Goal: Task Accomplishment & Management: Manage account settings

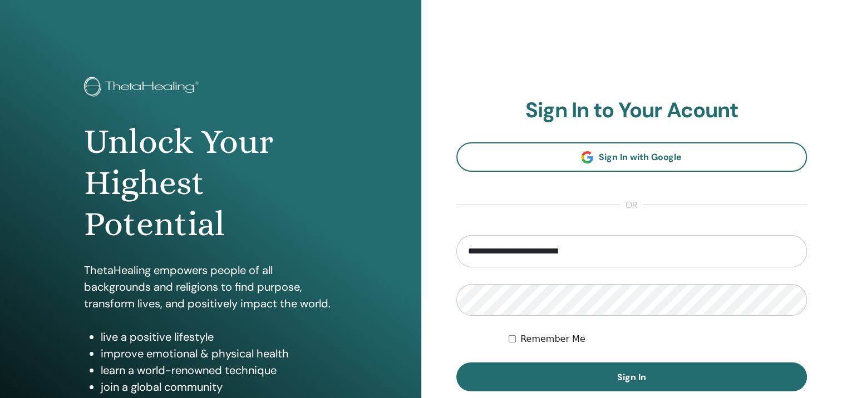
type input "**********"
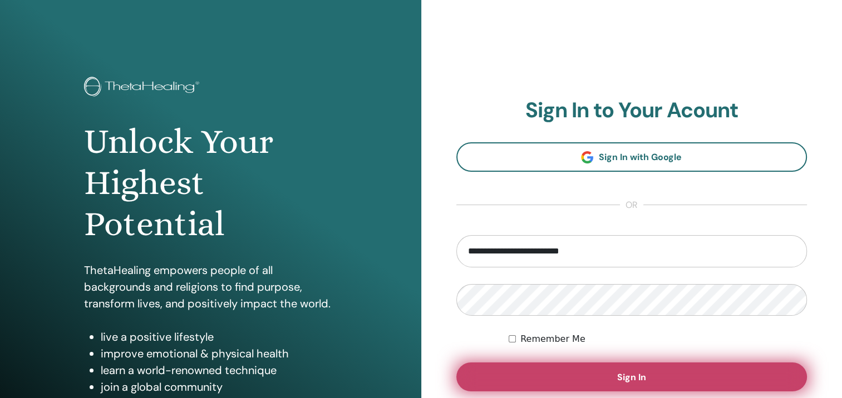
click at [663, 383] on button "Sign In" at bounding box center [631, 377] width 351 height 29
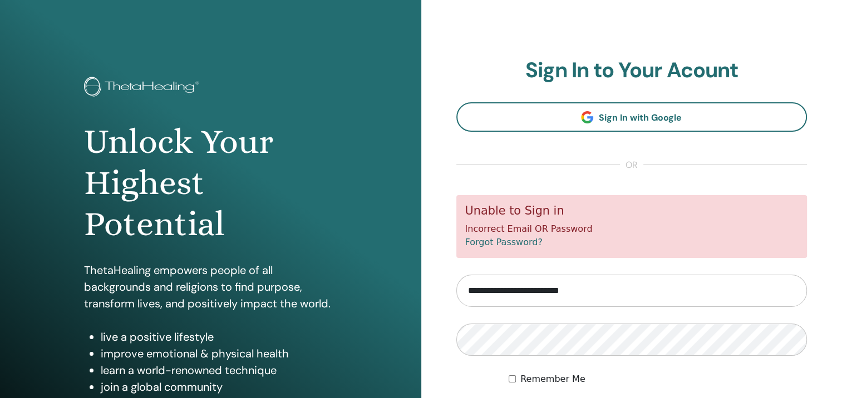
click at [558, 291] on input "**********" at bounding box center [631, 291] width 351 height 32
type input "**********"
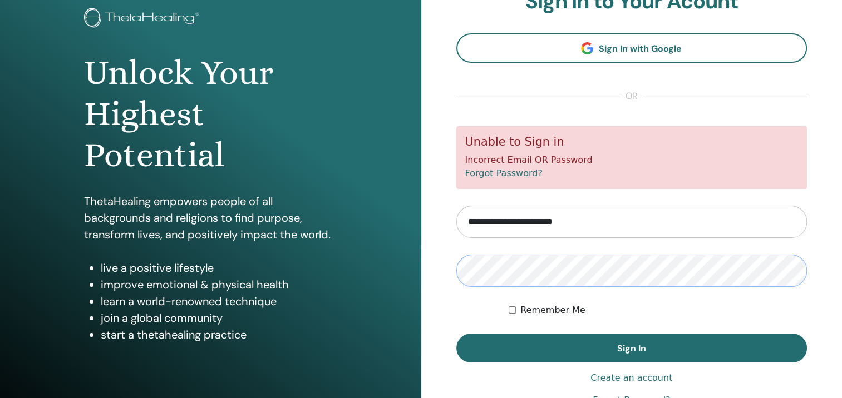
scroll to position [136, 0]
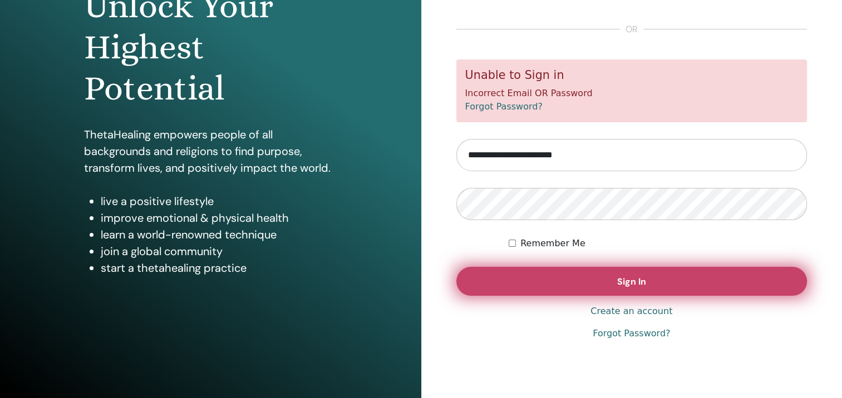
click at [716, 283] on button "Sign In" at bounding box center [631, 281] width 351 height 29
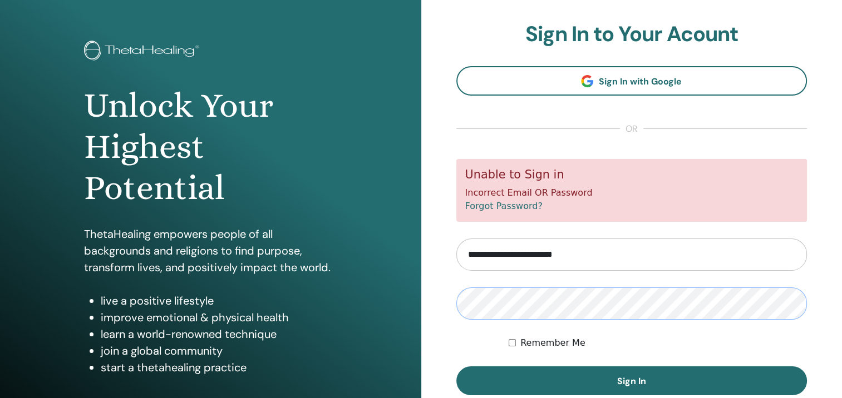
scroll to position [56, 0]
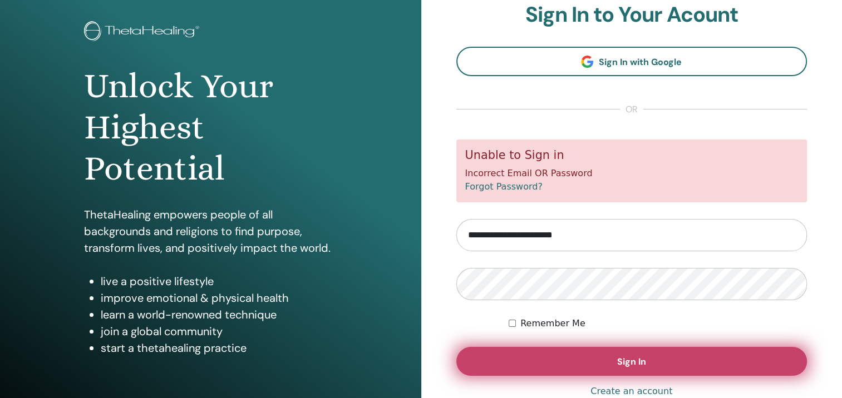
click at [612, 352] on button "Sign In" at bounding box center [631, 361] width 351 height 29
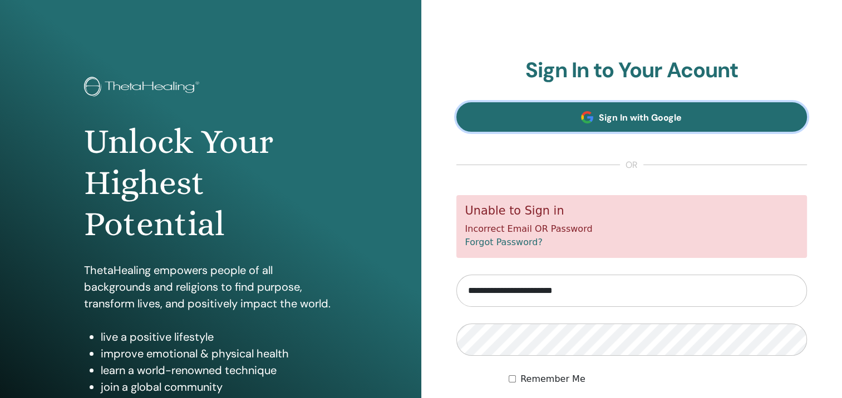
click at [626, 123] on span "Sign In with Google" at bounding box center [640, 118] width 83 height 12
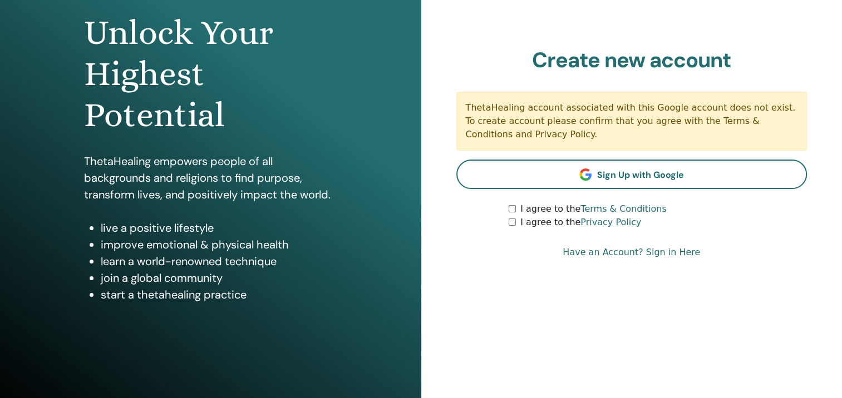
scroll to position [111, 0]
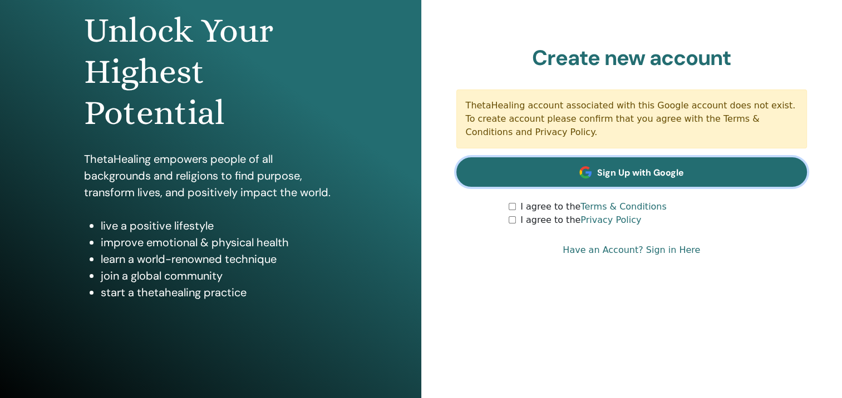
click at [639, 176] on span "Sign Up with Google" at bounding box center [640, 173] width 87 height 12
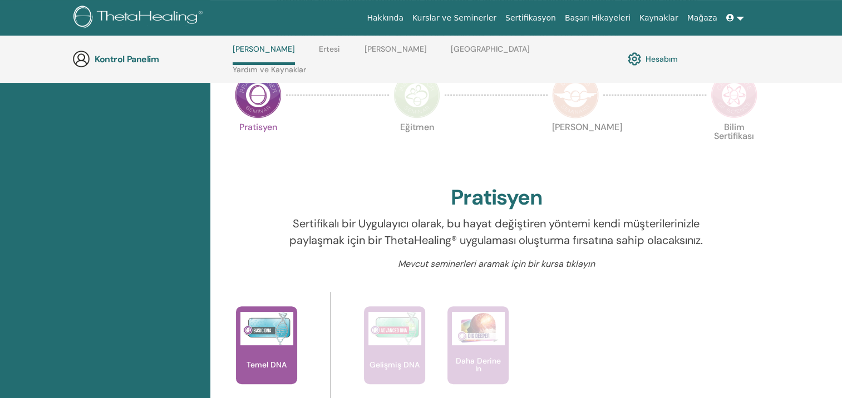
scroll to position [307, 0]
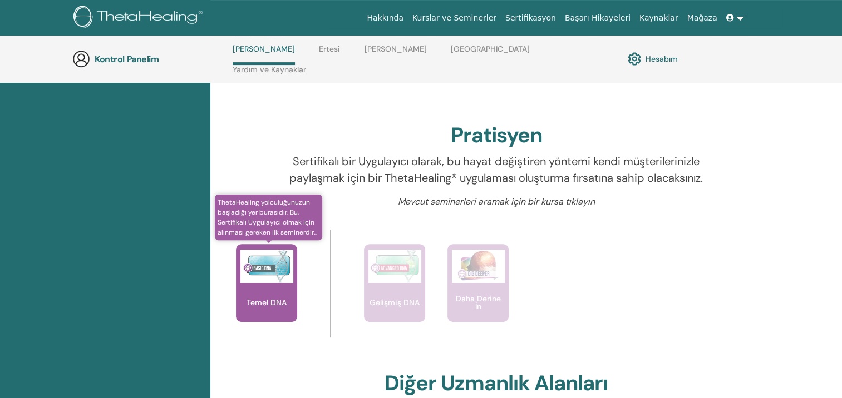
click at [276, 263] on img at bounding box center [266, 266] width 53 height 33
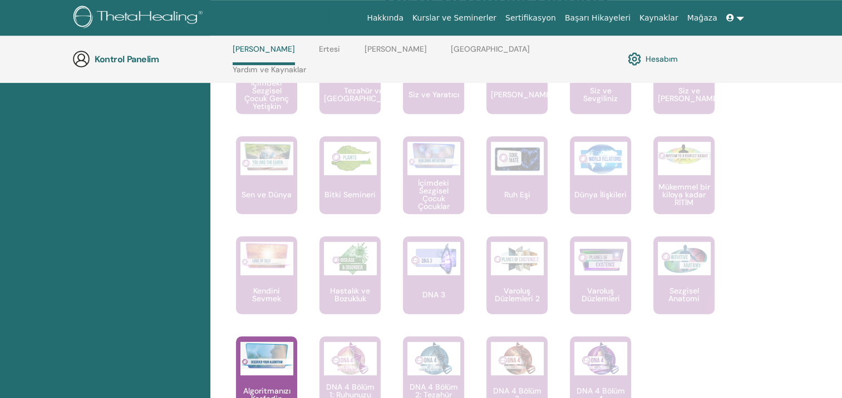
scroll to position [919, 0]
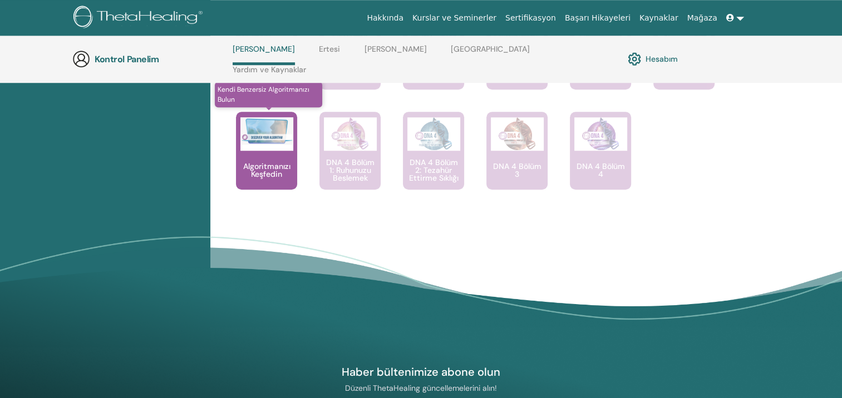
click at [270, 127] on div at bounding box center [266, 133] width 53 height 33
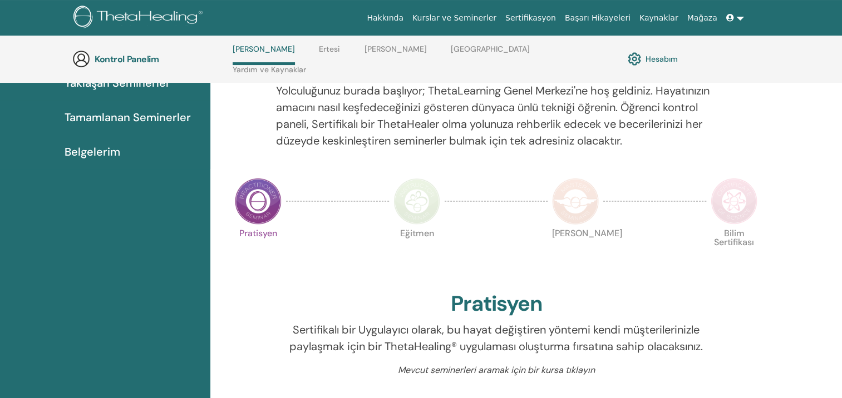
scroll to position [140, 0]
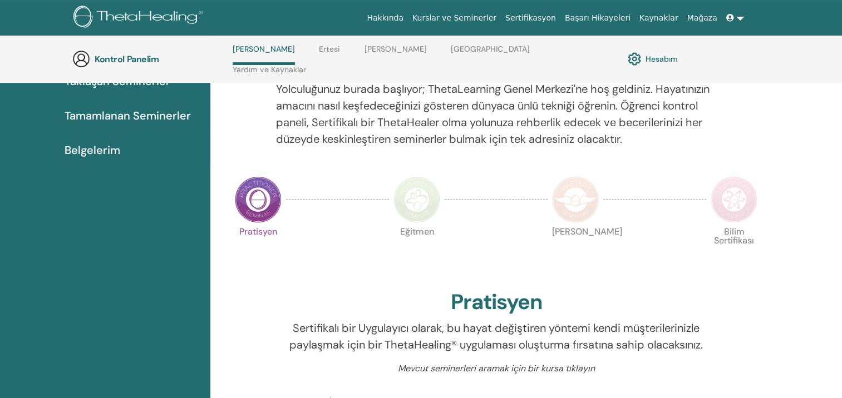
click at [407, 182] on img at bounding box center [416, 199] width 47 height 47
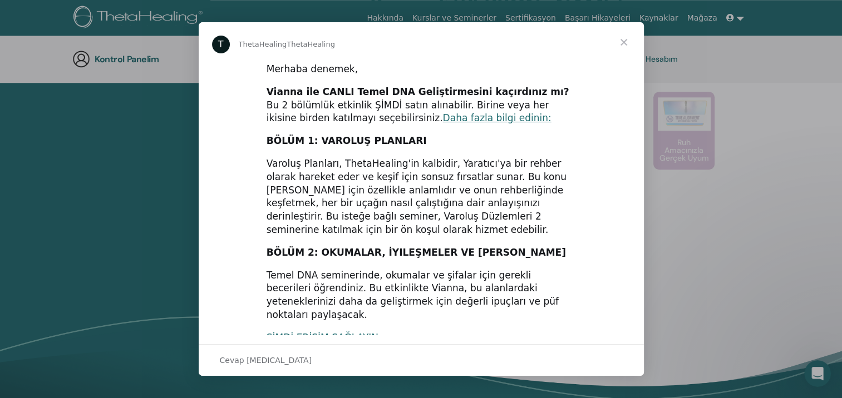
click at [337, 332] on link "ŞİMDİ ERİŞİM SAĞLAYIN" at bounding box center [322, 337] width 112 height 11
click at [623, 43] on span "Kapat" at bounding box center [624, 42] width 40 height 40
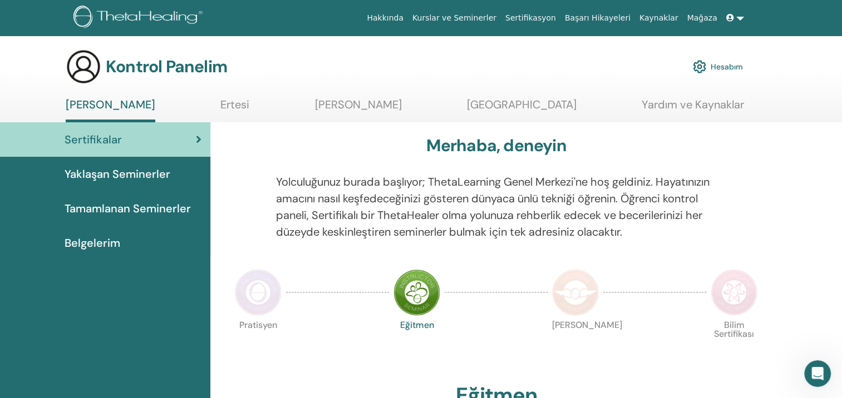
click at [122, 168] on span "Yaklaşan Seminerler" at bounding box center [118, 174] width 106 height 17
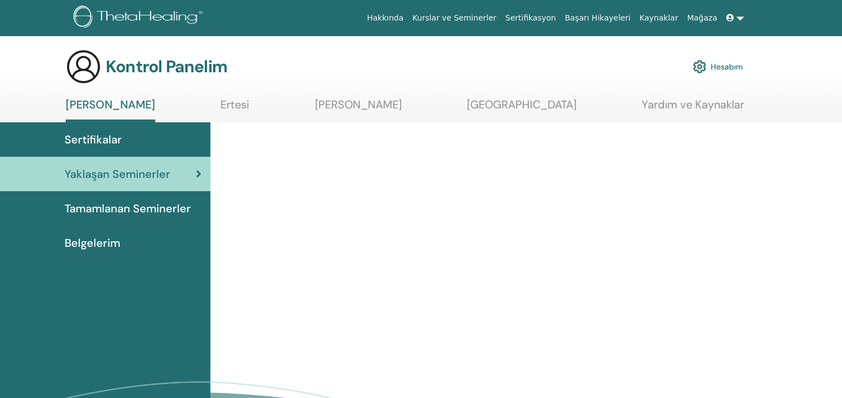
click at [117, 138] on span "Sertifikalar" at bounding box center [93, 139] width 57 height 17
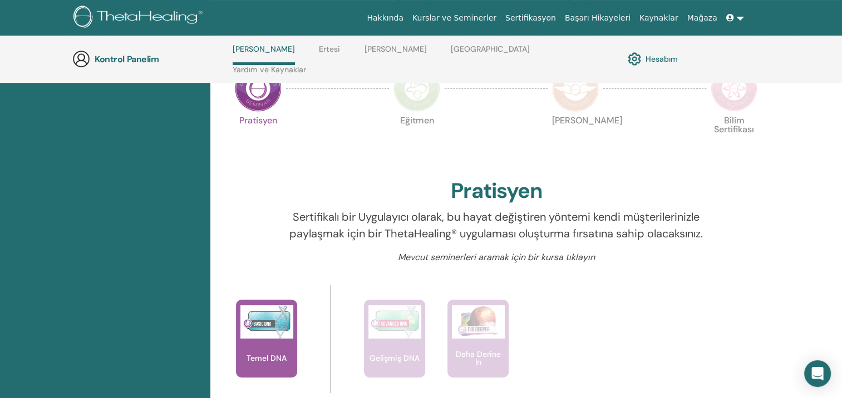
scroll to position [307, 0]
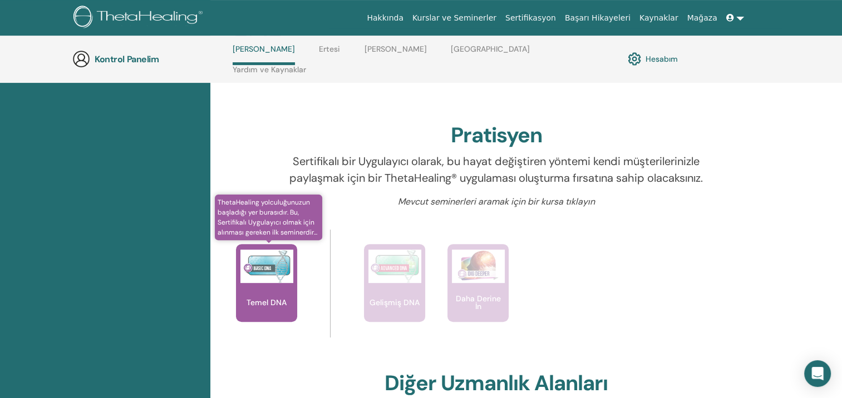
click at [263, 258] on img at bounding box center [266, 266] width 53 height 33
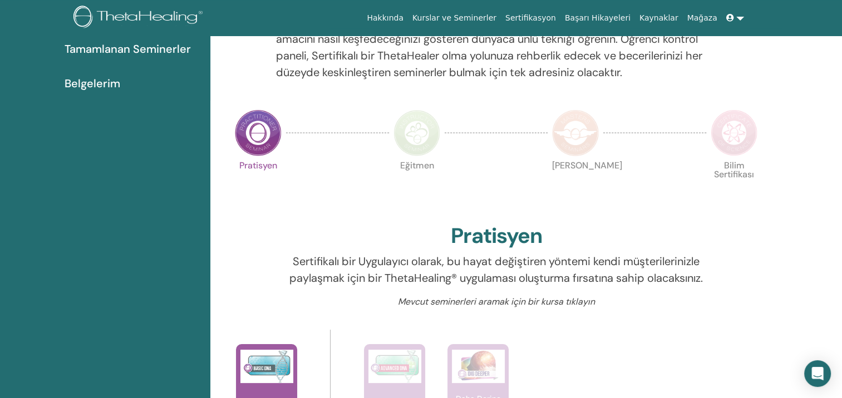
scroll to position [0, 0]
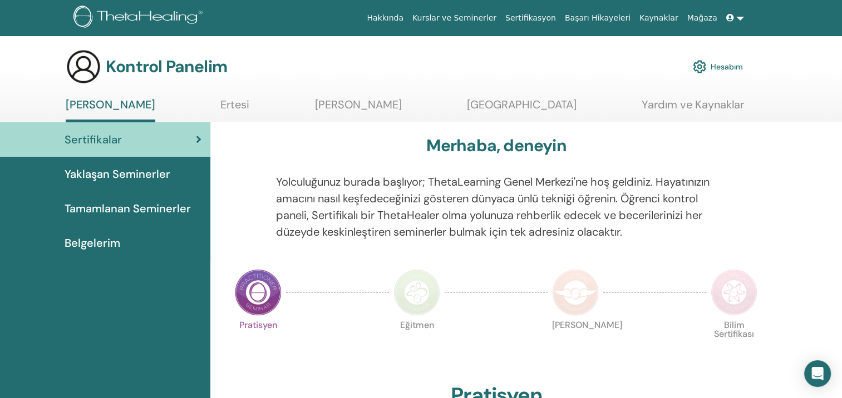
click at [583, 289] on img at bounding box center [575, 292] width 47 height 47
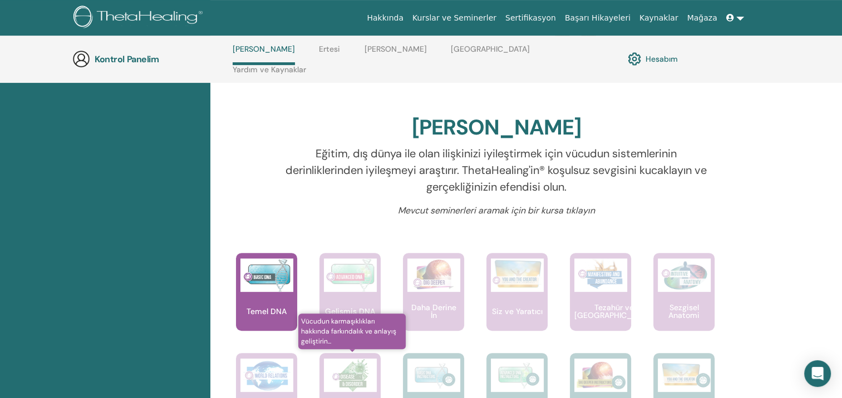
scroll to position [418, 0]
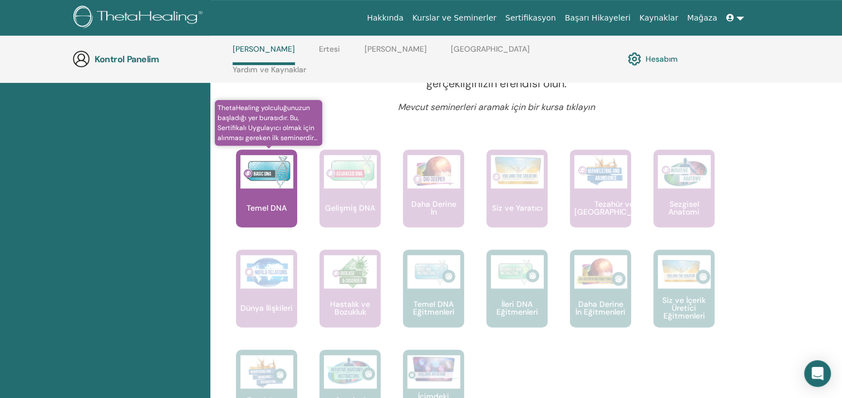
click at [268, 160] on img at bounding box center [266, 171] width 53 height 33
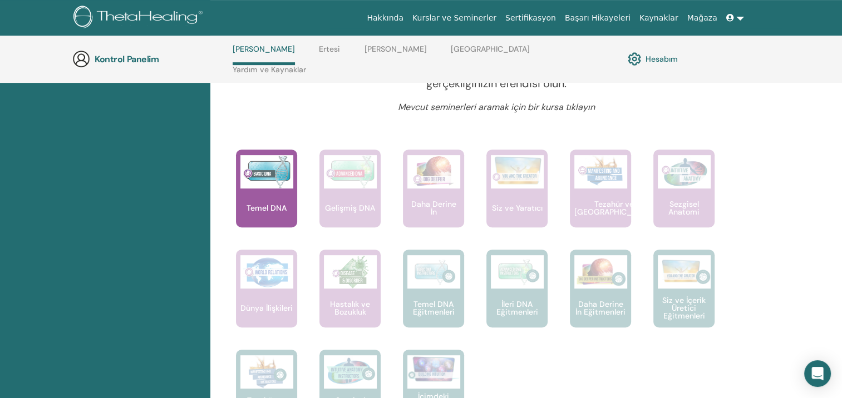
click at [132, 54] on h3 "Kontrol Panelim" at bounding box center [150, 59] width 111 height 11
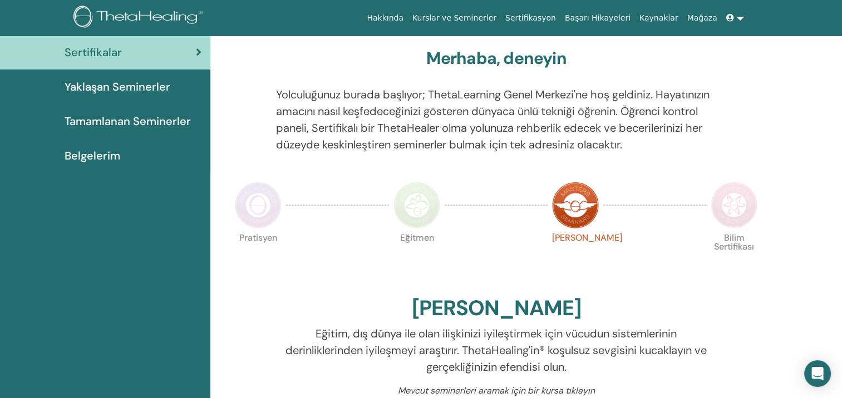
scroll to position [0, 0]
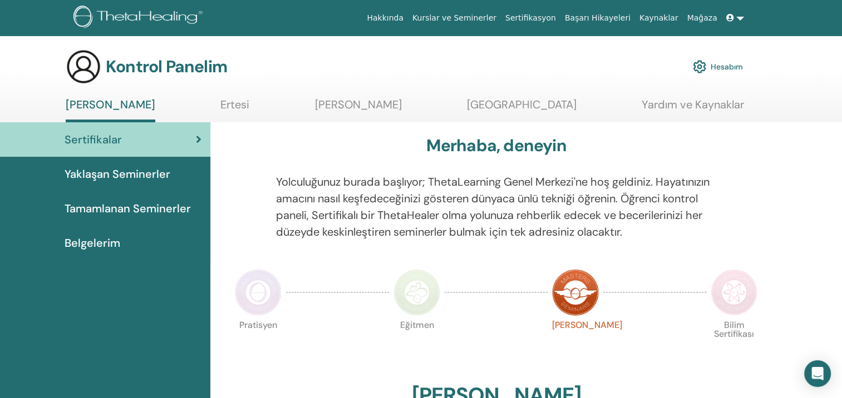
click at [116, 244] on span "Belgelerim" at bounding box center [93, 243] width 56 height 17
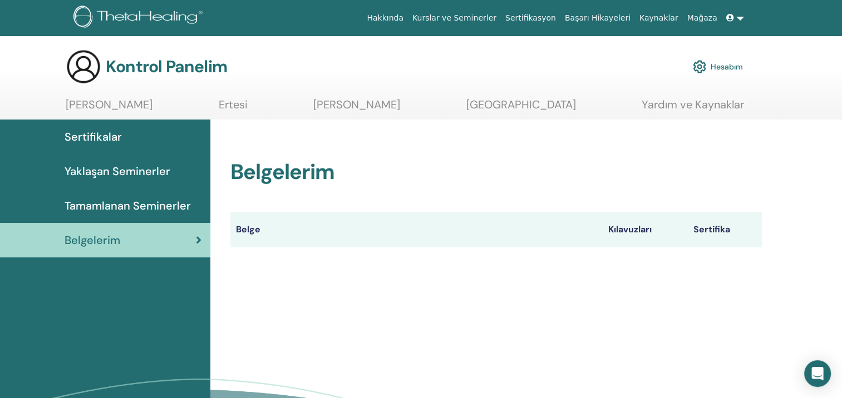
click at [127, 104] on link "Benim ThetaÖğrenmem" at bounding box center [109, 109] width 87 height 22
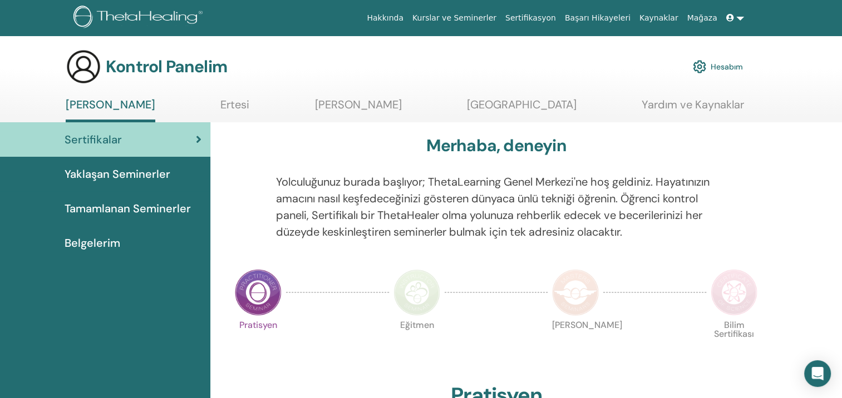
click at [731, 71] on font "Hesabım" at bounding box center [726, 67] width 32 height 10
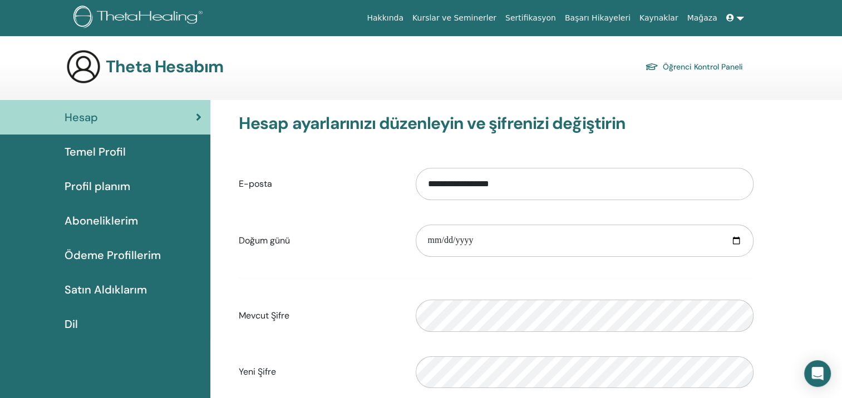
scroll to position [56, 0]
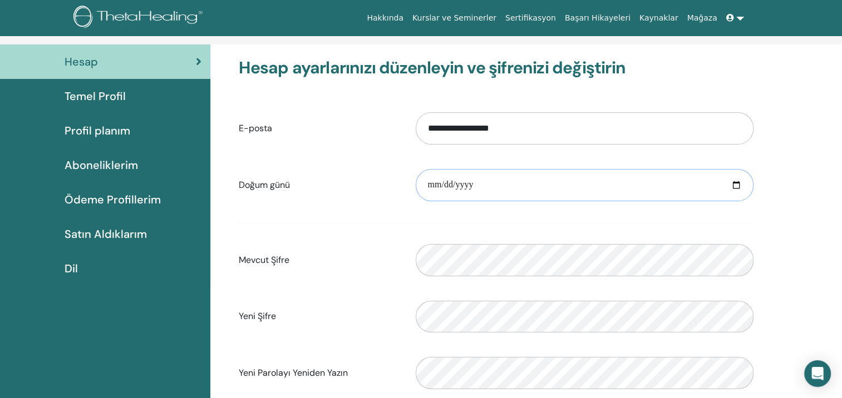
click at [510, 180] on input "date" at bounding box center [585, 185] width 338 height 32
click at [737, 185] on input "date" at bounding box center [585, 185] width 338 height 32
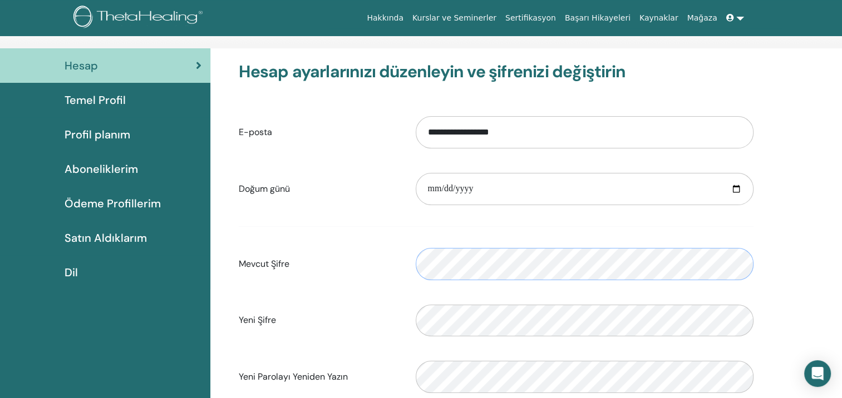
scroll to position [0, 0]
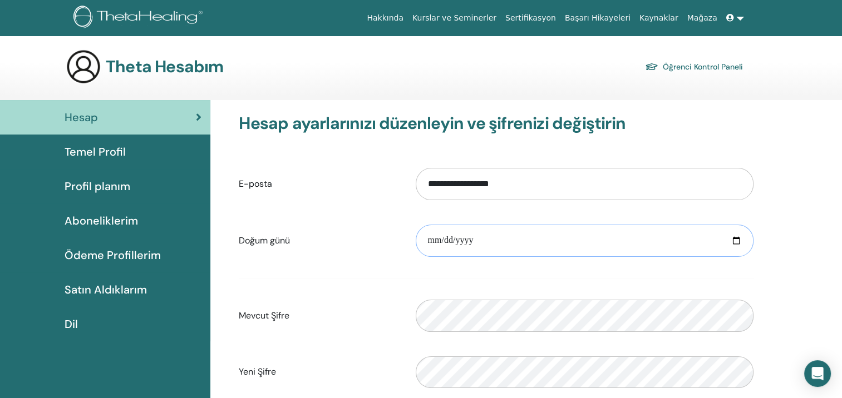
click at [497, 238] on input "**********" at bounding box center [585, 241] width 338 height 32
click at [736, 236] on input "**********" at bounding box center [585, 241] width 338 height 32
type input "**********"
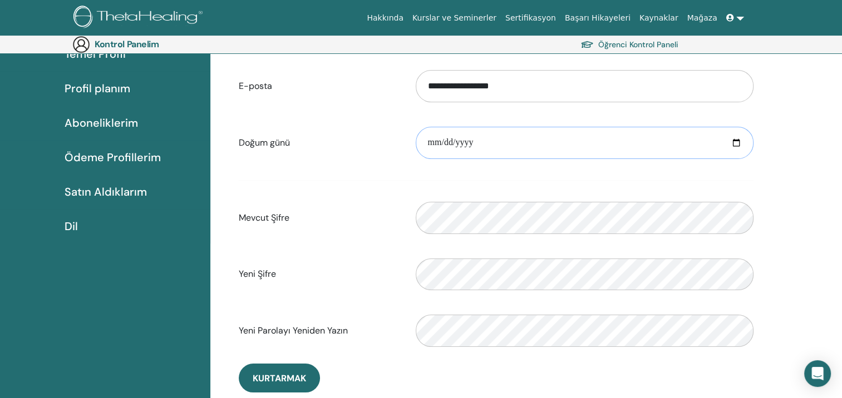
scroll to position [185, 0]
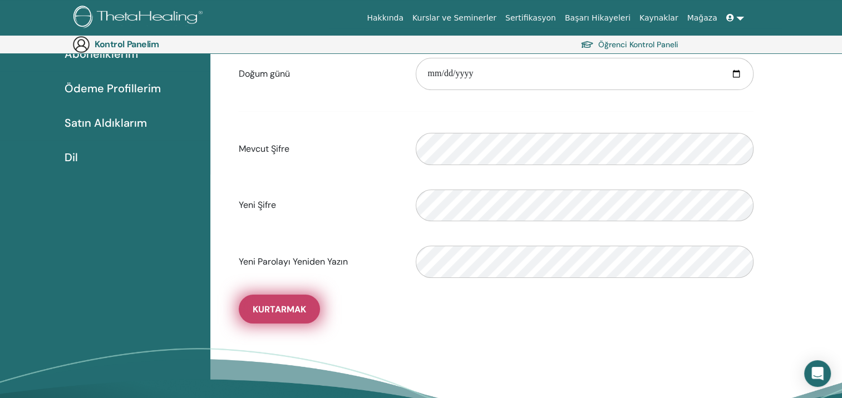
click at [289, 309] on span "Kurtarmak" at bounding box center [279, 310] width 53 height 12
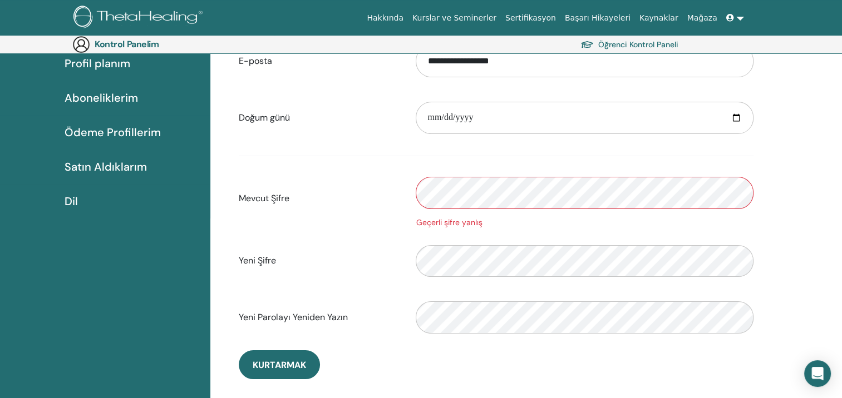
scroll to position [0, 0]
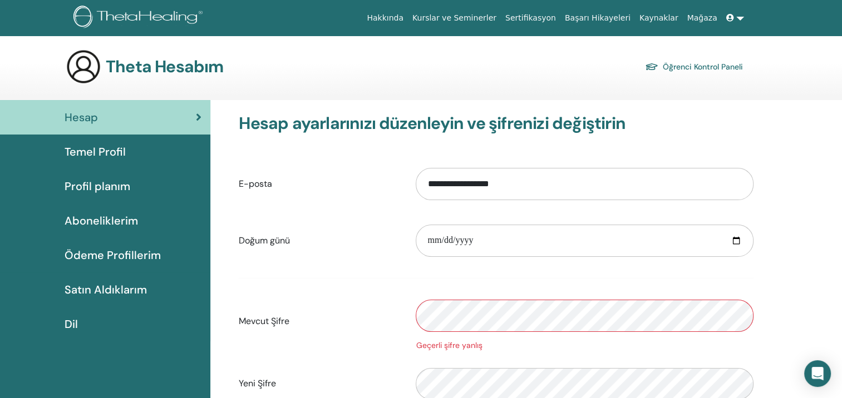
click at [111, 153] on span "Temel Profil" at bounding box center [95, 152] width 61 height 17
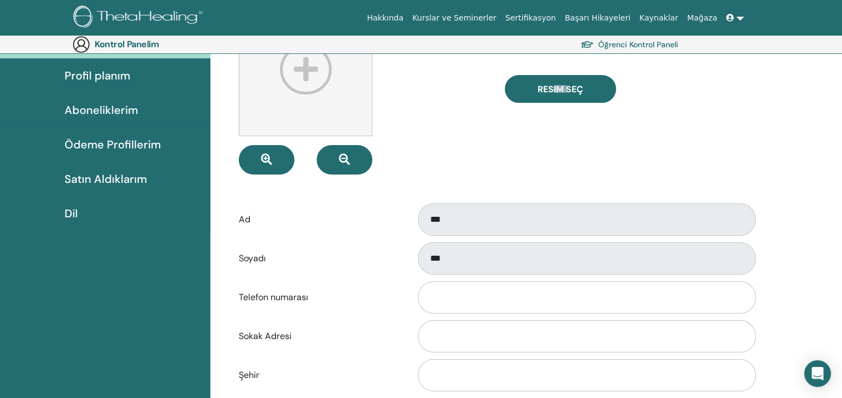
scroll to position [129, 0]
click at [382, 214] on div "Ad ***" at bounding box center [495, 219] width 531 height 37
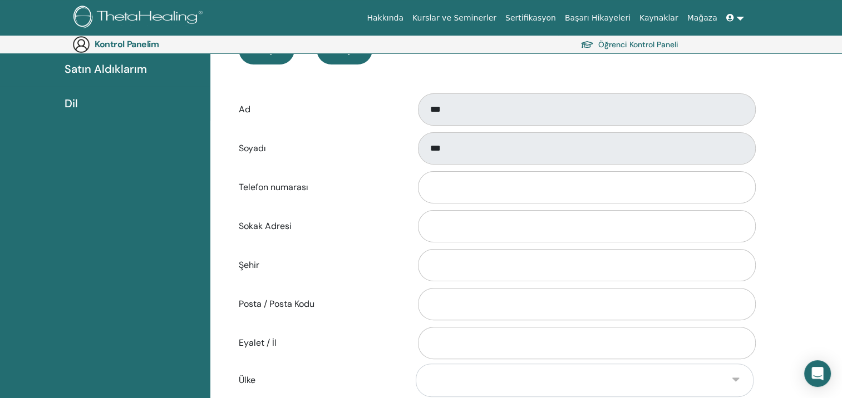
scroll to position [240, 0]
click at [459, 188] on input "Telefon numarası" at bounding box center [587, 186] width 338 height 32
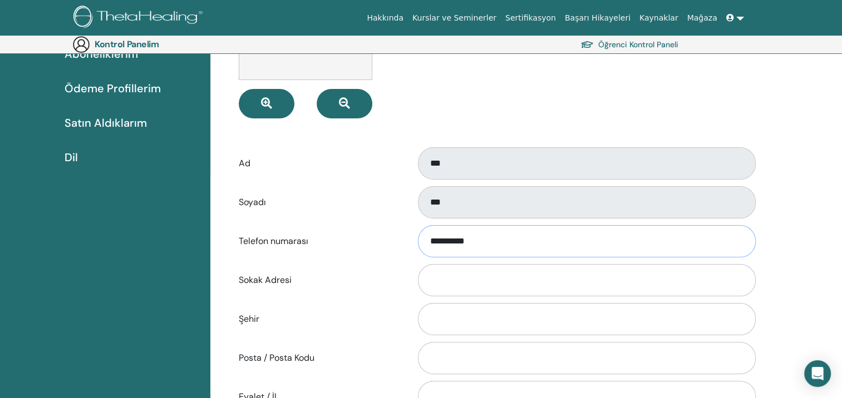
scroll to position [185, 0]
type input "**********"
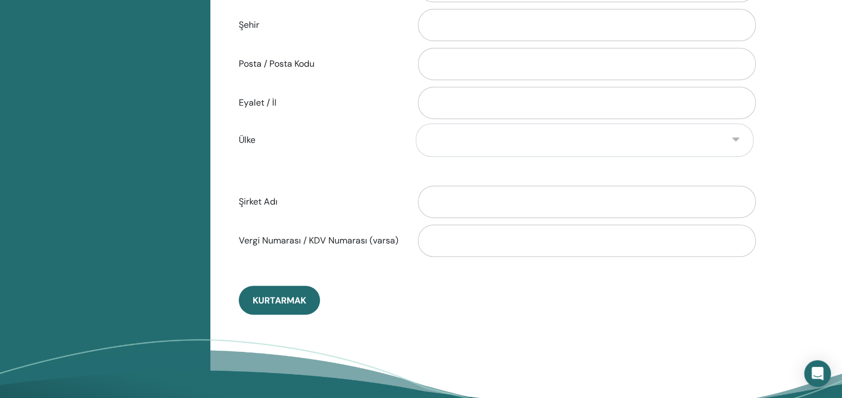
scroll to position [574, 0]
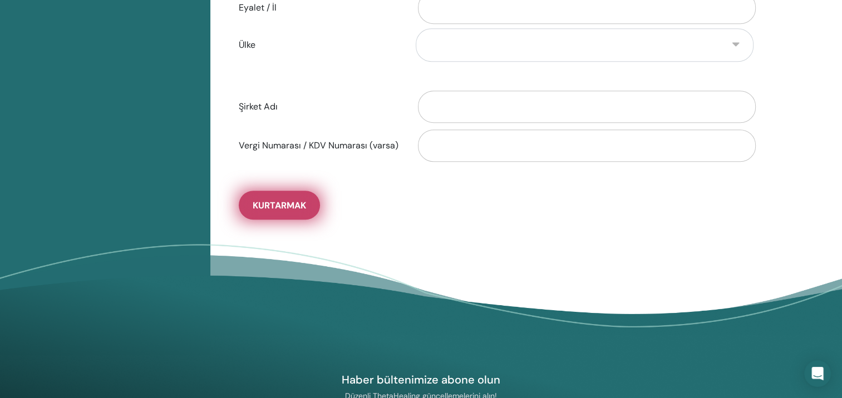
click at [308, 207] on button "Kurtarmak" at bounding box center [279, 205] width 81 height 29
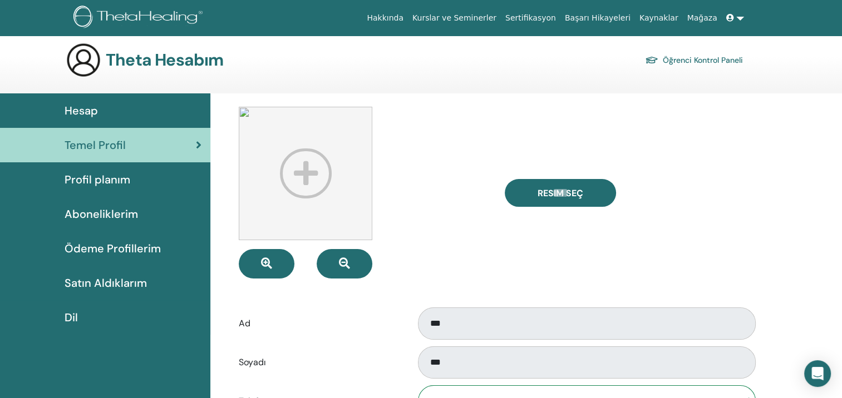
scroll to position [0, 0]
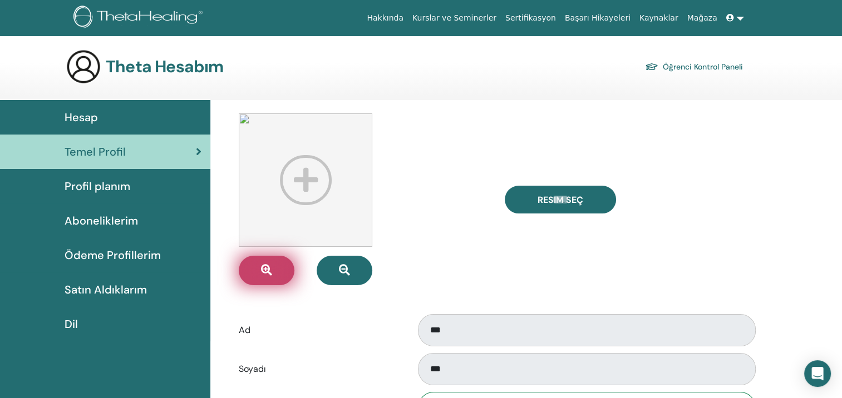
click at [275, 265] on button "button" at bounding box center [267, 270] width 56 height 29
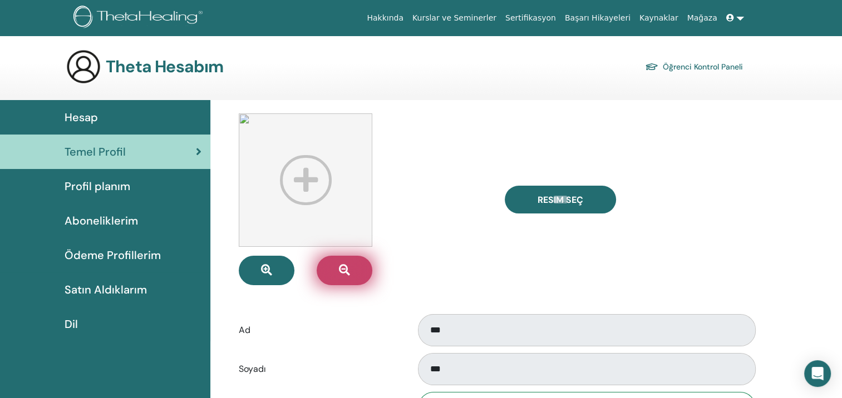
click at [329, 266] on button "button" at bounding box center [344, 270] width 56 height 29
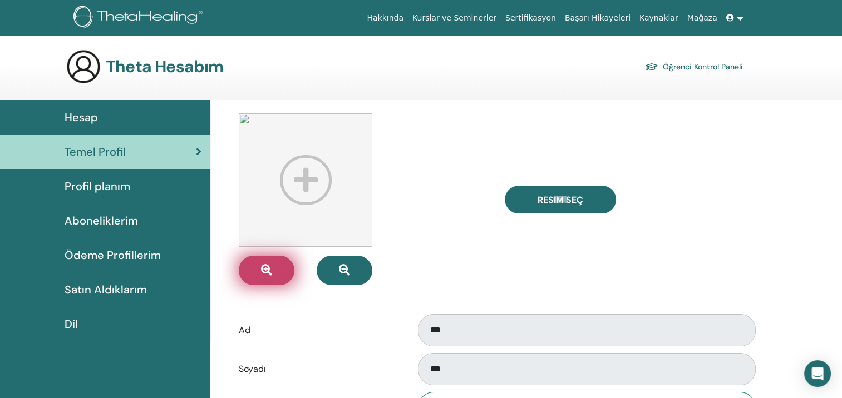
click at [278, 266] on button "button" at bounding box center [267, 270] width 56 height 29
click at [131, 187] on div "Profil planım" at bounding box center [105, 186] width 192 height 17
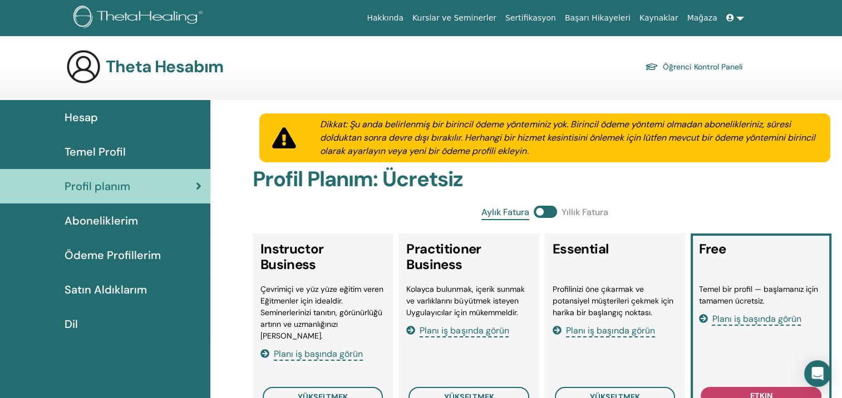
click at [87, 222] on span "Aboneliklerim" at bounding box center [101, 220] width 73 height 17
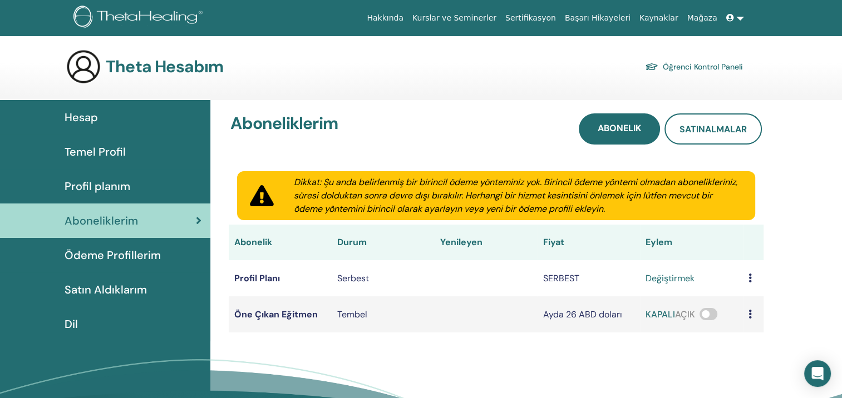
click at [708, 316] on span at bounding box center [708, 314] width 18 height 12
click at [132, 251] on span "Ödeme Profillerim" at bounding box center [113, 255] width 96 height 17
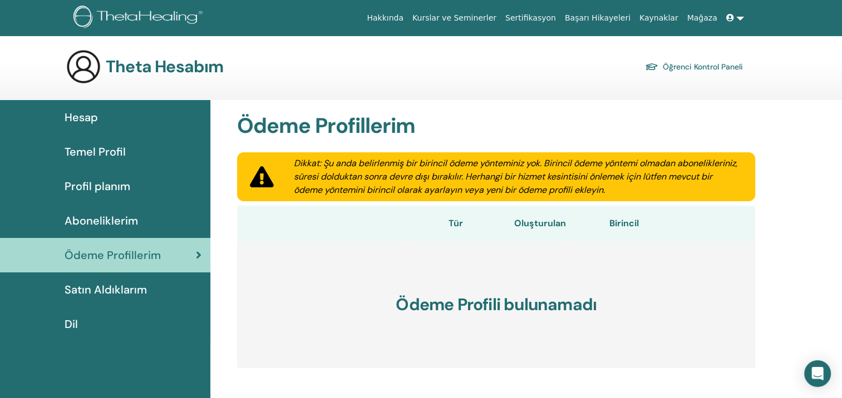
click at [106, 191] on span "Profil planım" at bounding box center [98, 186] width 66 height 17
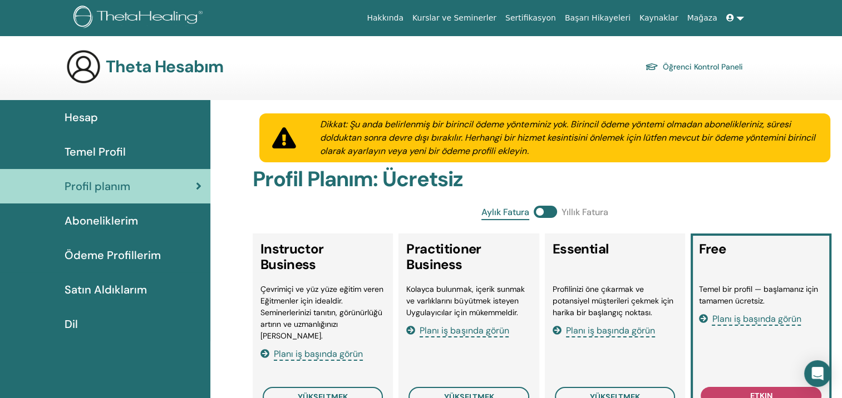
click at [122, 149] on span "Temel Profil" at bounding box center [95, 152] width 61 height 17
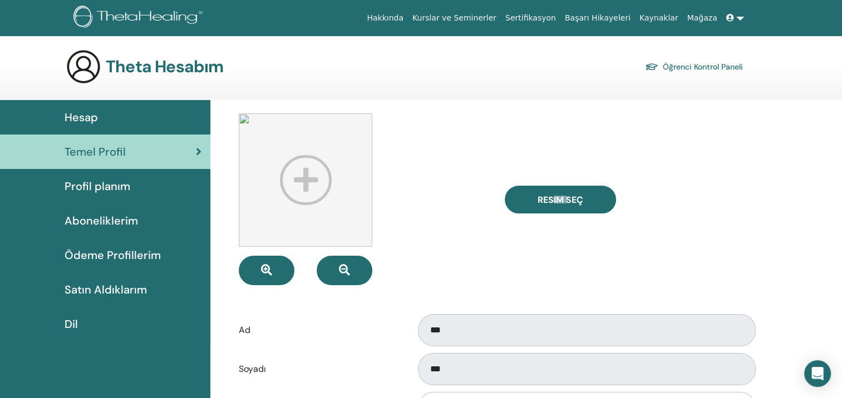
click at [69, 115] on span "Hesap" at bounding box center [81, 117] width 33 height 17
